Goal: Check status: Check status

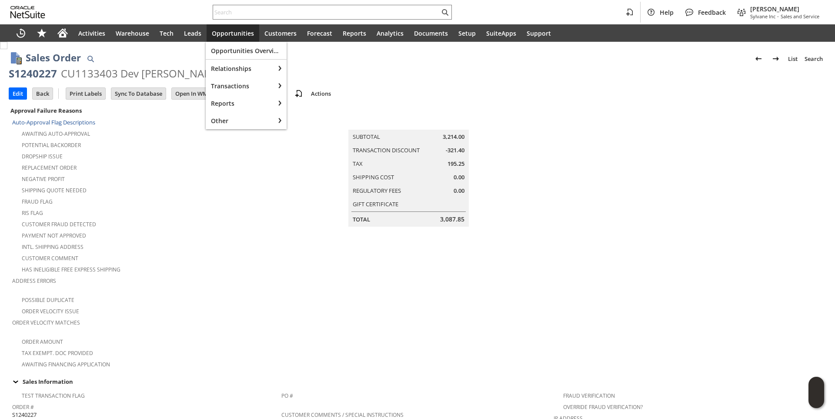
scroll to position [485, 0]
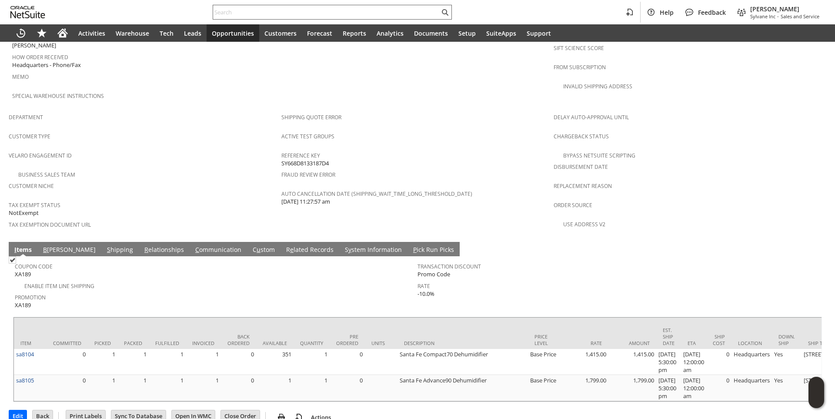
click at [246, 12] on input "text" at bounding box center [326, 12] width 226 height 10
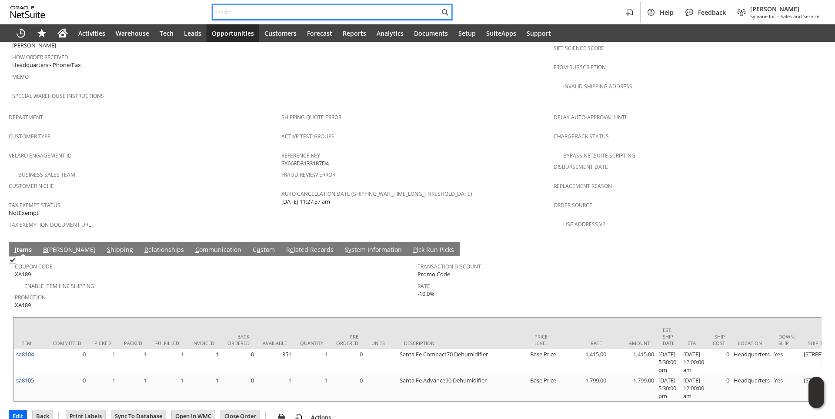
paste input "P218469"
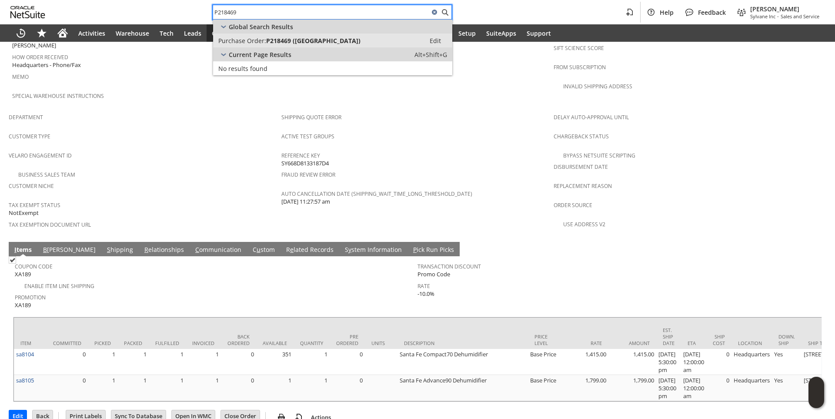
type input "P218469"
click at [273, 43] on span "P218469 (Senville)" at bounding box center [313, 41] width 94 height 8
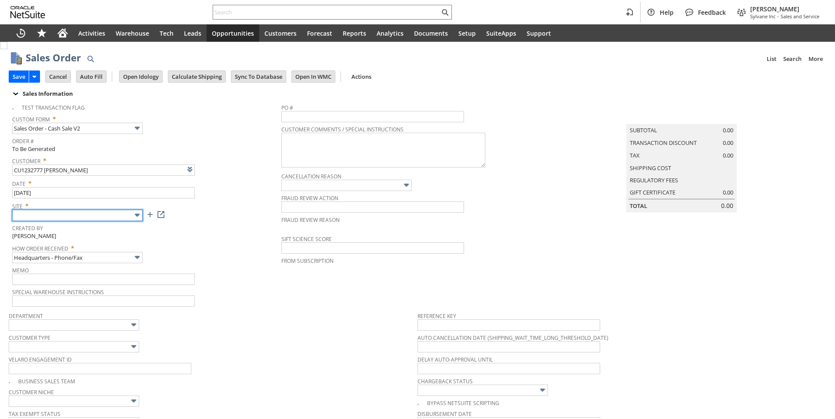
click at [131, 217] on input "text" at bounding box center [77, 215] width 130 height 11
type input "Intelligent Recommendations ⁰"
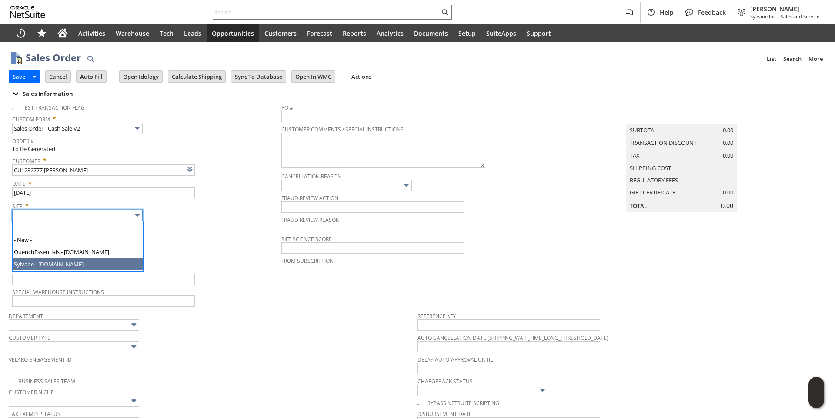
type input "Sylvane - [DOMAIN_NAME]"
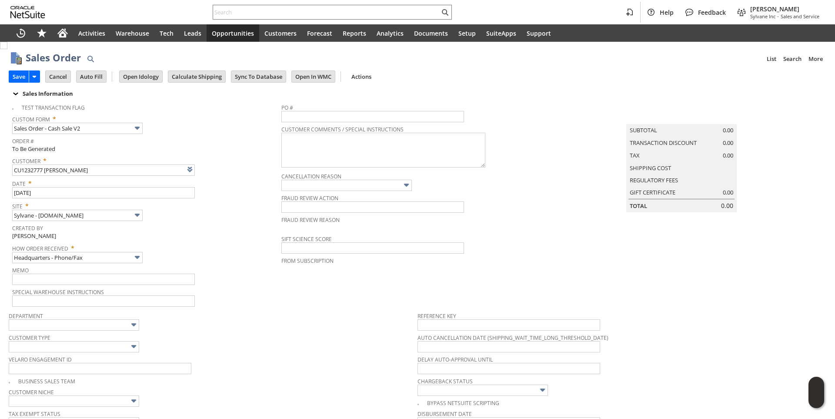
click at [210, 249] on span "How Order Received *" at bounding box center [144, 246] width 265 height 10
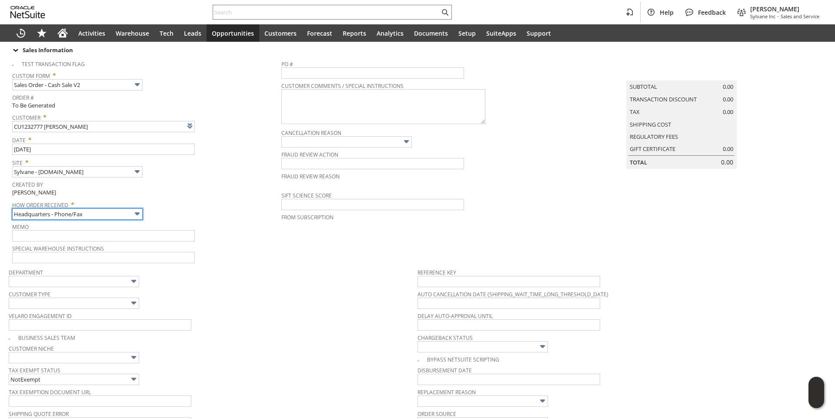
click at [128, 214] on input "Headquarters - Phone/Fax" at bounding box center [77, 213] width 130 height 11
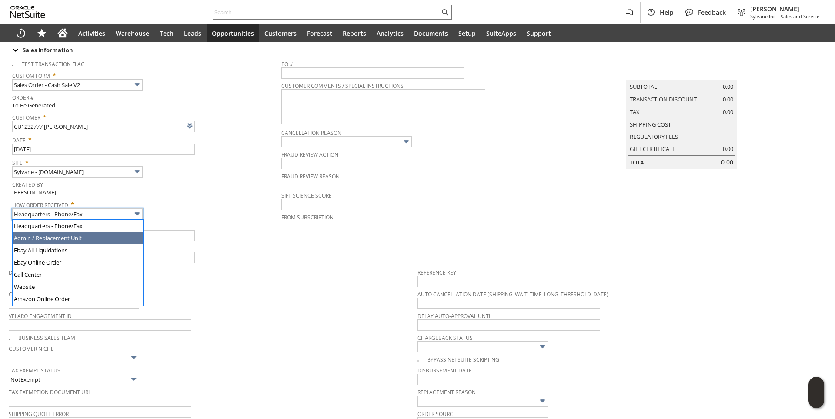
type input "Admin / Replacement Unit"
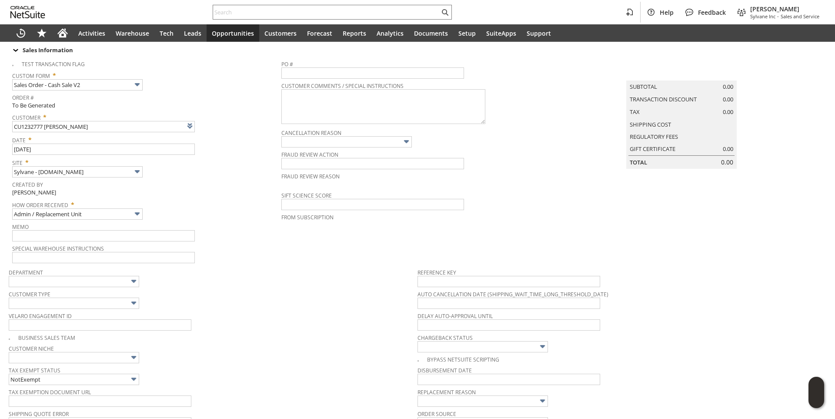
click at [300, 283] on div "Department" at bounding box center [211, 276] width 404 height 21
click at [104, 233] on input "text" at bounding box center [103, 235] width 183 height 11
type input "Item wasn't"
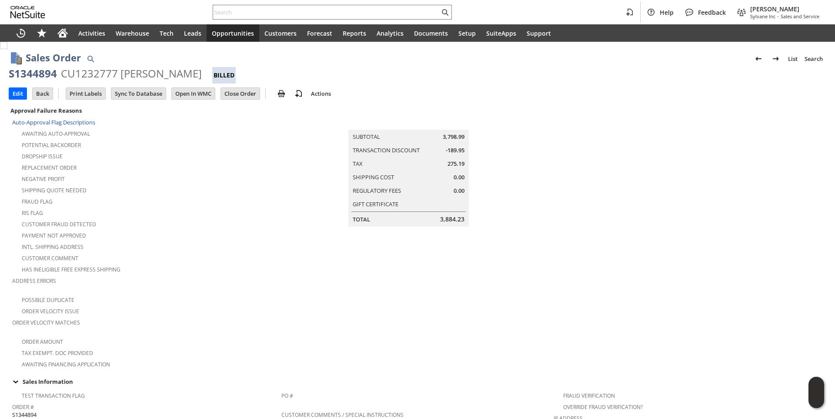
drag, startPoint x: 10, startPoint y: 73, endPoint x: 205, endPoint y: 75, distance: 194.7
click at [205, 75] on div "S1344894 CU1232777 Stewart A Ingham Billed" at bounding box center [417, 75] width 817 height 17
copy div "S1344894 CU1232777 Stewart A Ingham"
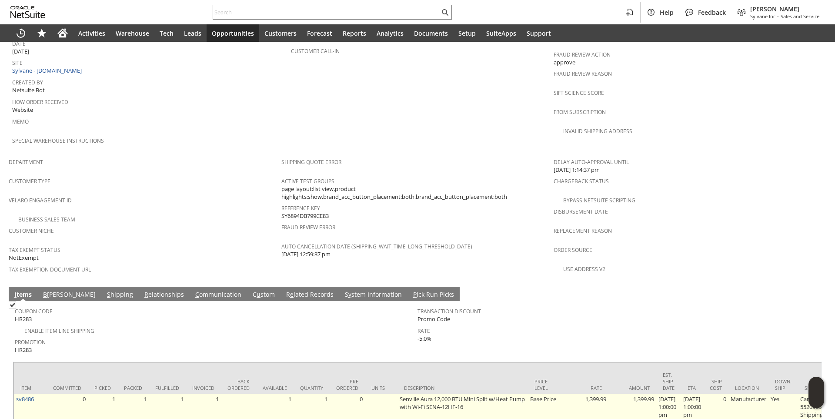
scroll to position [646, 0]
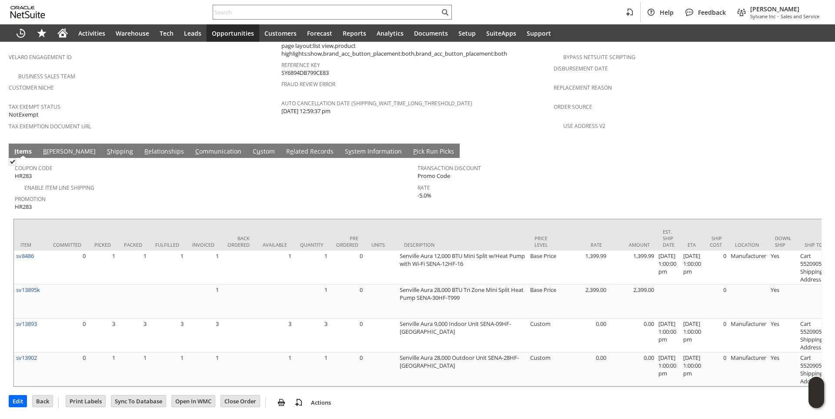
click at [343, 147] on link "S y stem Information" at bounding box center [373, 152] width 61 height 10
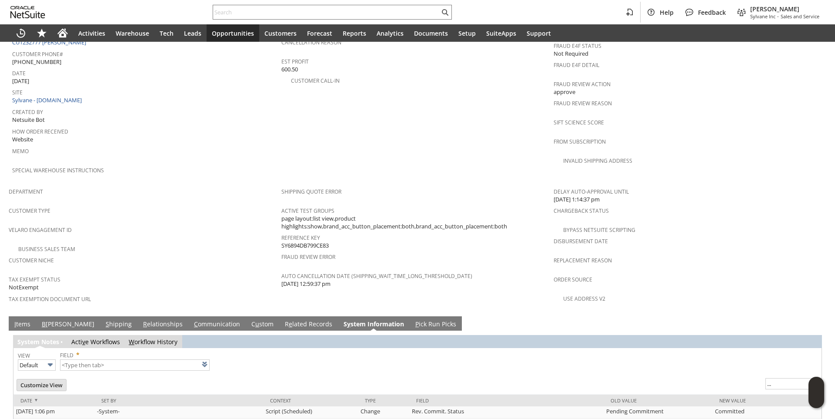
type input "1 to 25 of 97"
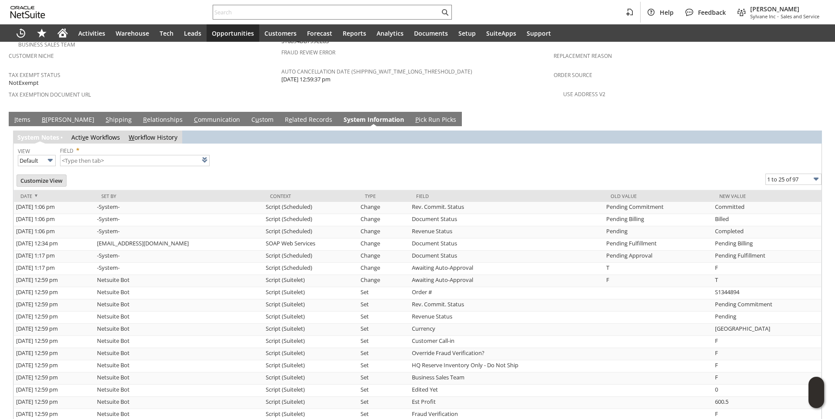
scroll to position [541, 0]
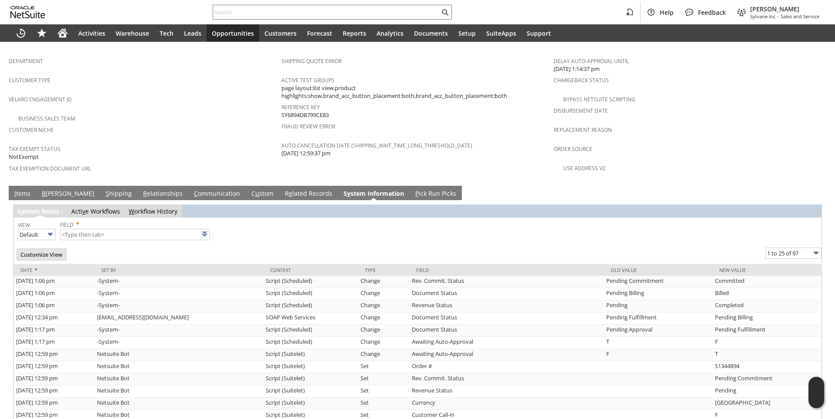
click at [192, 189] on link "C ommunication" at bounding box center [217, 194] width 50 height 10
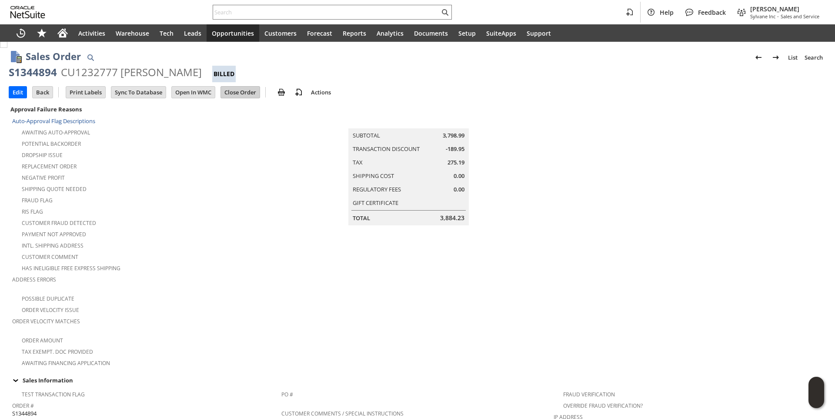
scroll to position [0, 0]
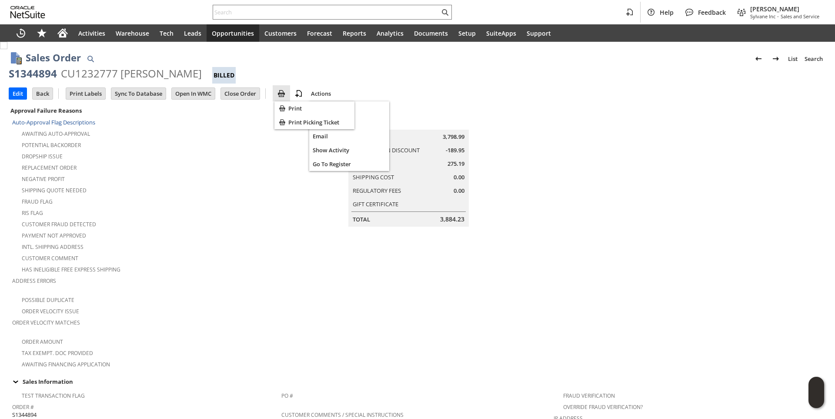
click at [282, 96] on img at bounding box center [281, 93] width 10 height 10
click at [281, 259] on td "Summary Subtotal 3,798.99 Transaction Discount -189.95 Tax 275.19 Shipping Cost…" at bounding box center [417, 237] width 273 height 264
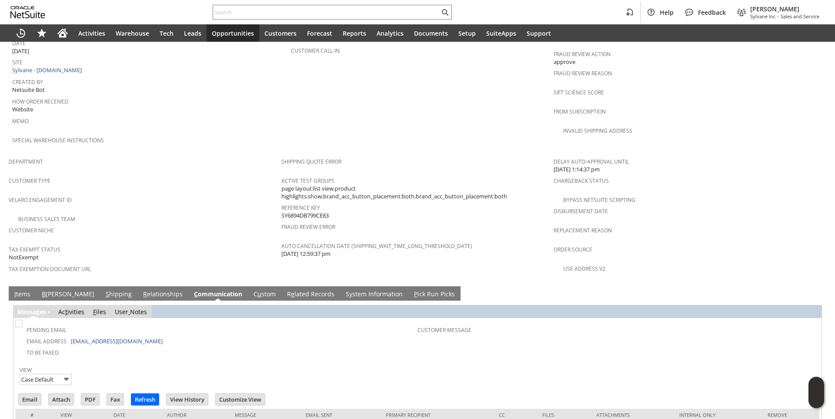
scroll to position [468, 0]
